Goal: Information Seeking & Learning: Learn about a topic

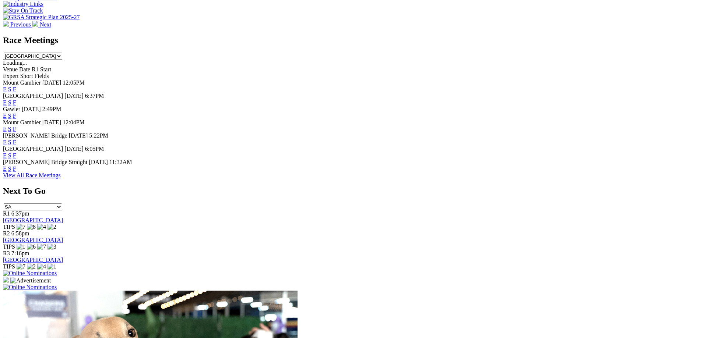
scroll to position [338, 0]
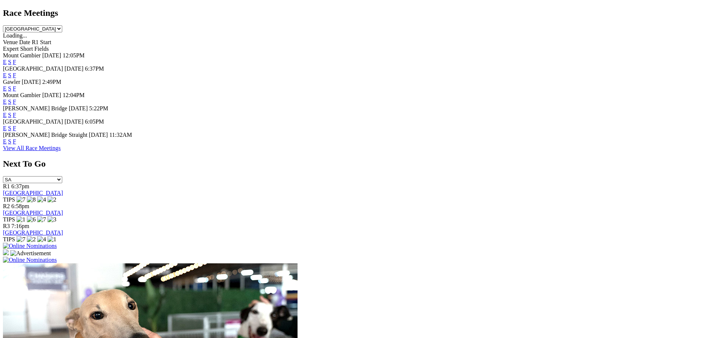
click at [16, 145] on link "F" at bounding box center [14, 141] width 3 height 6
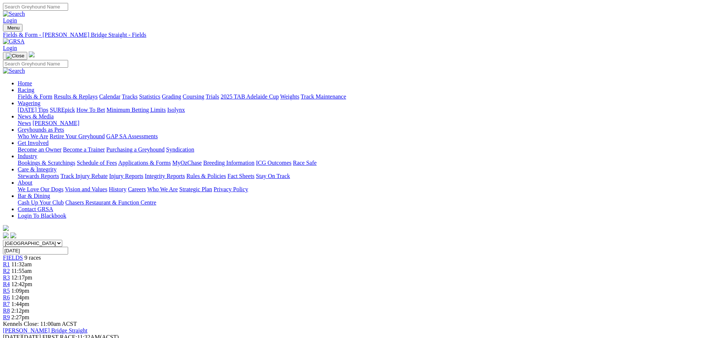
click at [10, 275] on link "R3" at bounding box center [6, 278] width 7 height 6
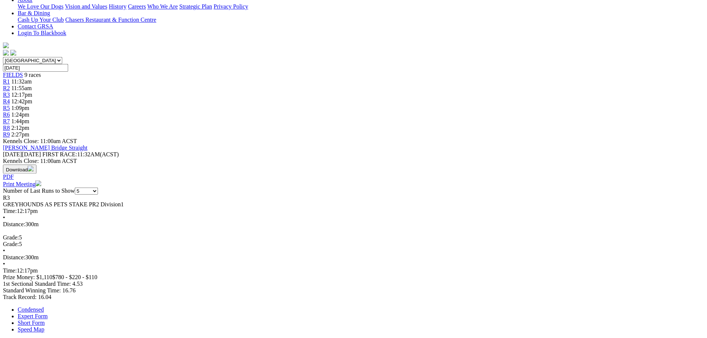
scroll to position [225, 0]
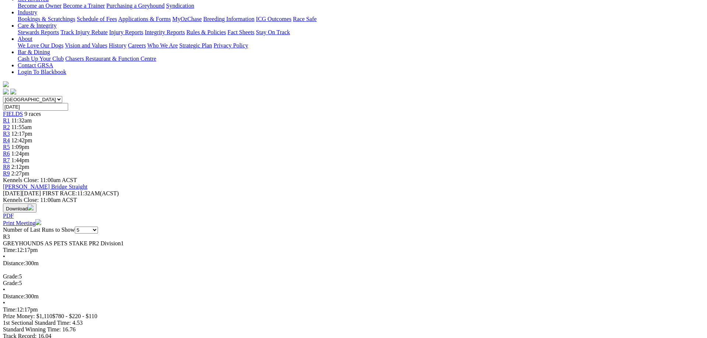
scroll to position [75, 0]
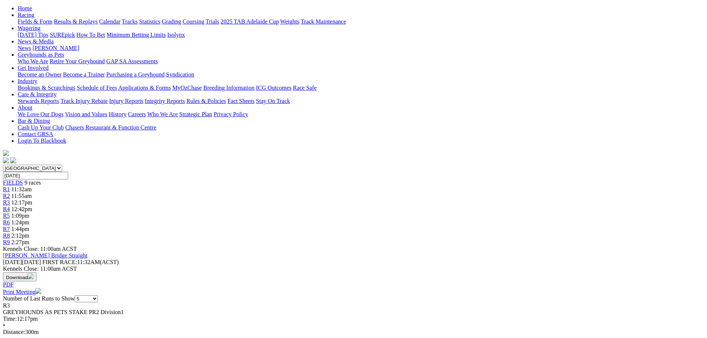
select select "10"
click option "10" at bounding box center [0, 0] width 0 height 0
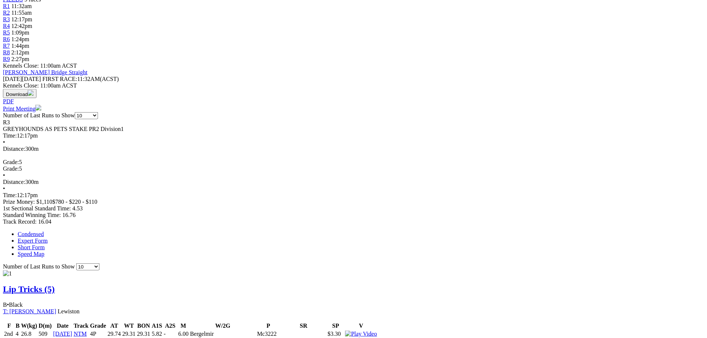
scroll to position [263, 0]
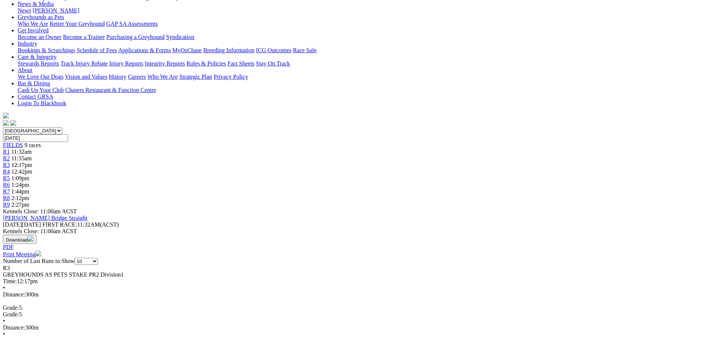
scroll to position [0, 0]
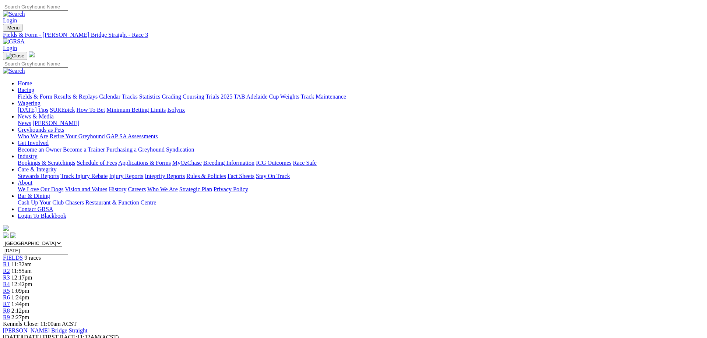
click at [199, 261] on div "R1 11:32am" at bounding box center [353, 264] width 701 height 7
click at [149, 255] on div "FIELDS 9 races" at bounding box center [353, 258] width 701 height 7
click at [52, 93] on link "Fields & Form" at bounding box center [35, 96] width 35 height 6
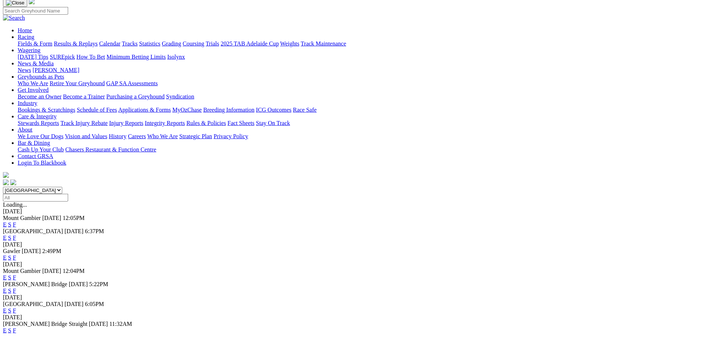
scroll to position [75, 0]
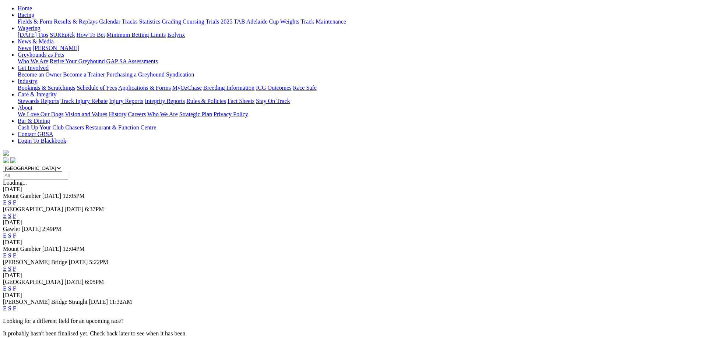
click at [16, 286] on link "F" at bounding box center [14, 289] width 3 height 6
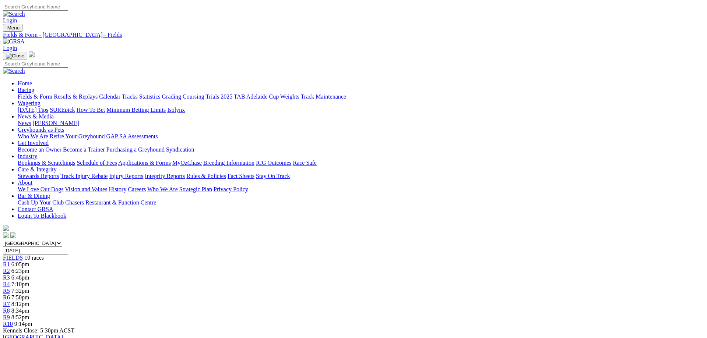
click at [13, 321] on span "R10" at bounding box center [8, 324] width 10 height 6
click at [10, 301] on link "R7" at bounding box center [6, 304] width 7 height 6
